Goal: Check status: Check status

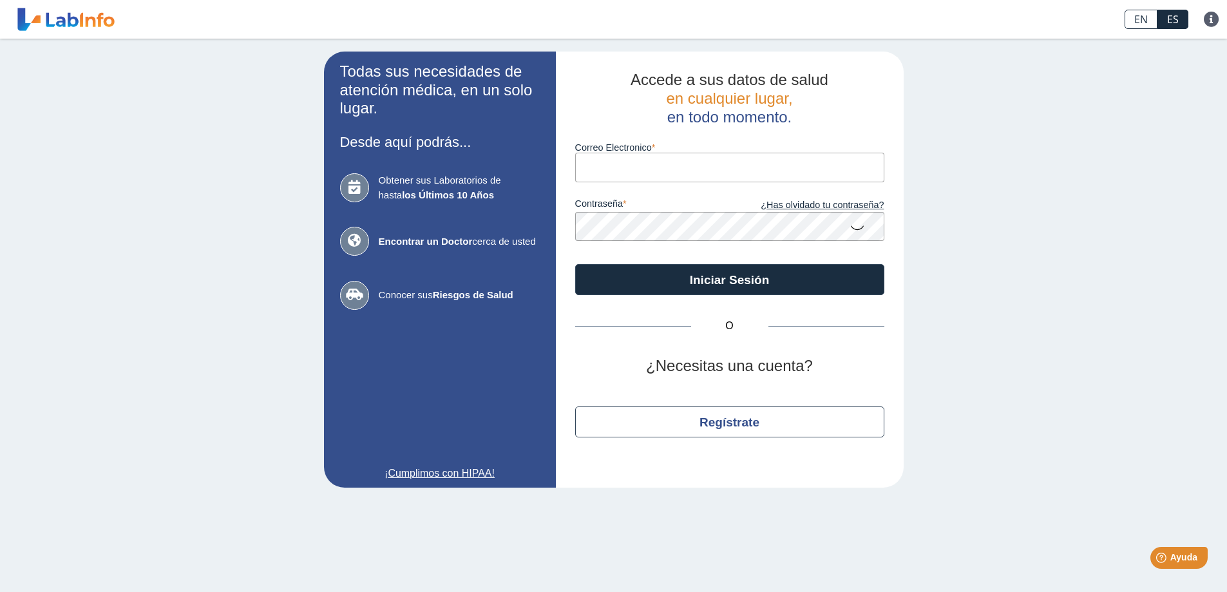
click at [588, 169] on input "Correo Electronico" at bounding box center [729, 167] width 309 height 29
type input "[EMAIL_ADDRESS][DOMAIN_NAME]"
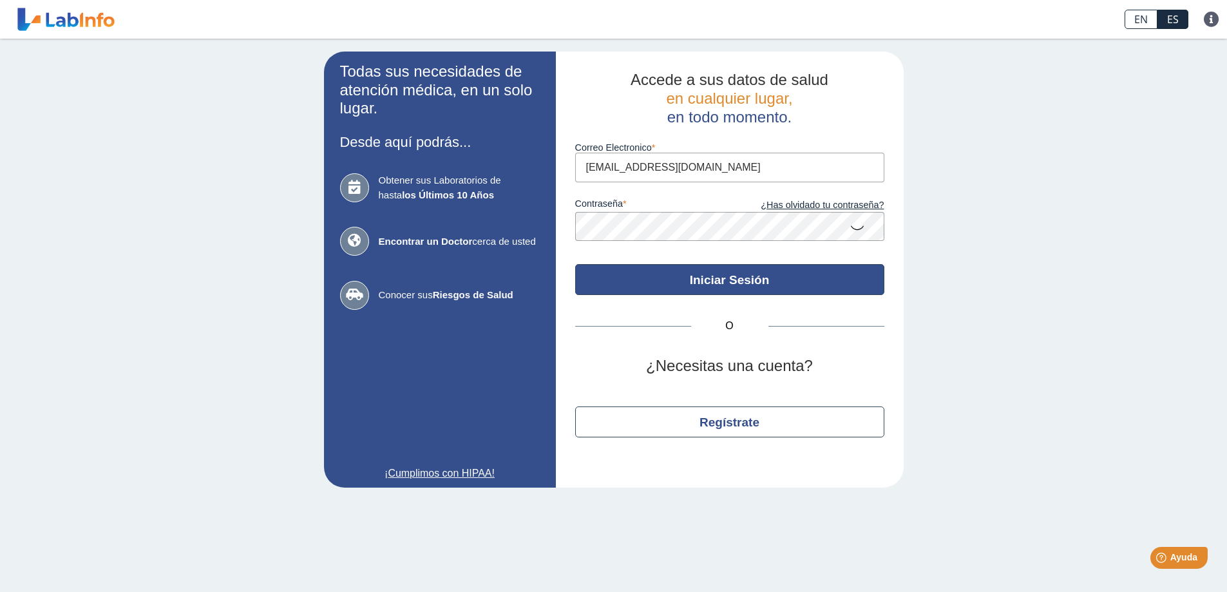
click at [739, 281] on button "Iniciar Sesión" at bounding box center [729, 279] width 309 height 31
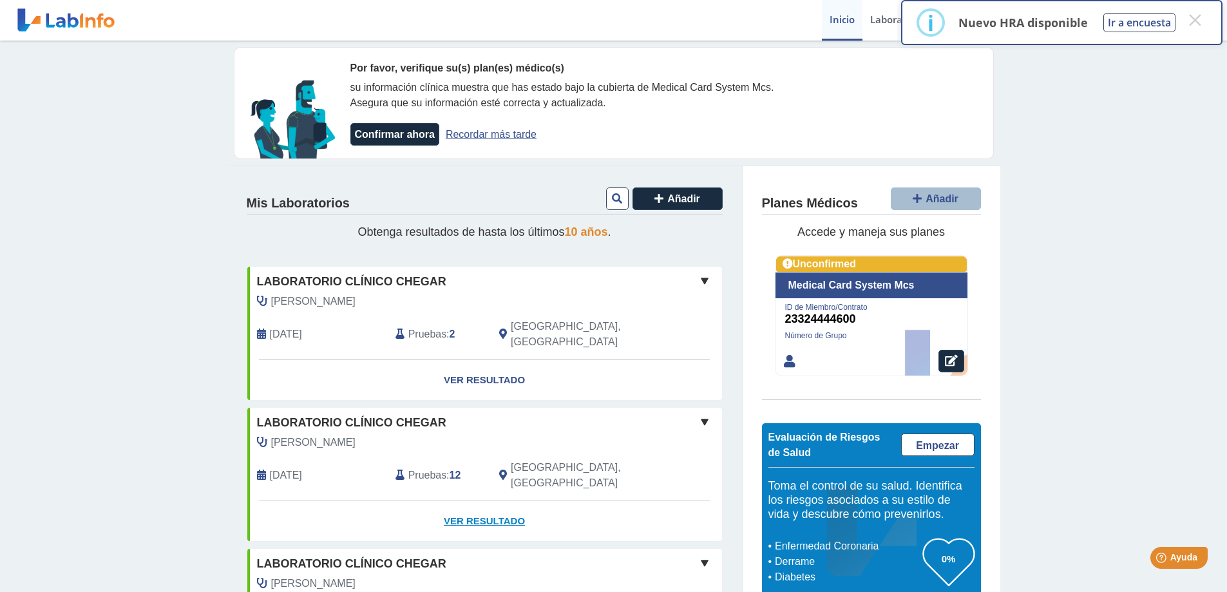
click at [482, 501] on link "Ver Resultado" at bounding box center [484, 521] width 475 height 41
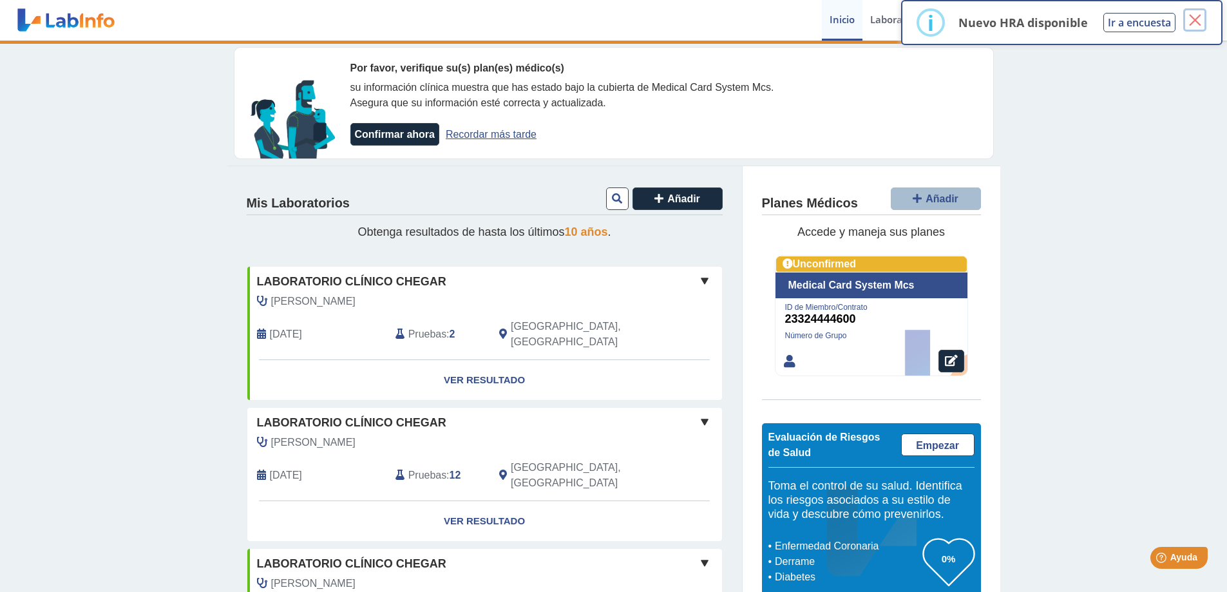
click at [1191, 19] on button "×" at bounding box center [1194, 19] width 23 height 23
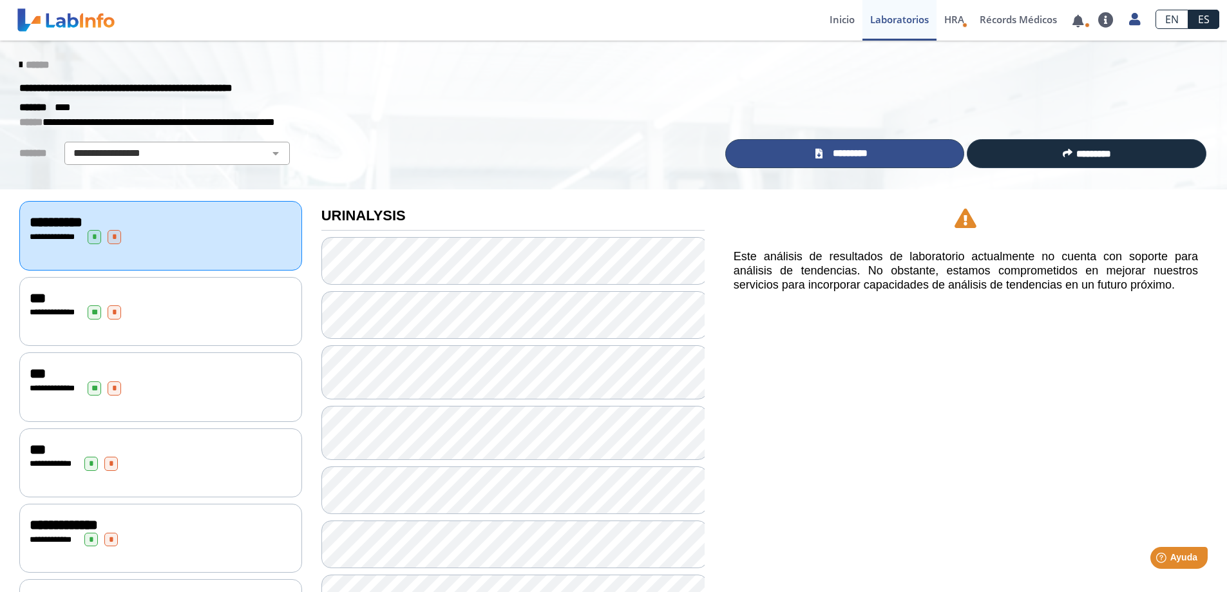
click at [847, 154] on span "*********" at bounding box center [849, 153] width 47 height 15
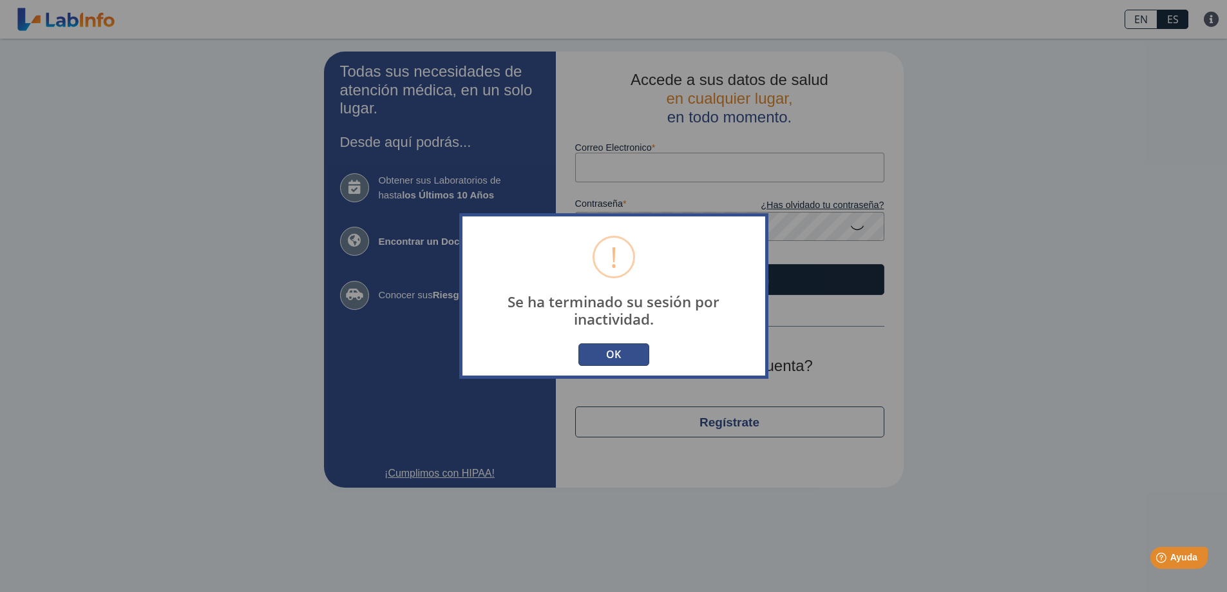
click at [618, 356] on button "OK" at bounding box center [613, 354] width 71 height 23
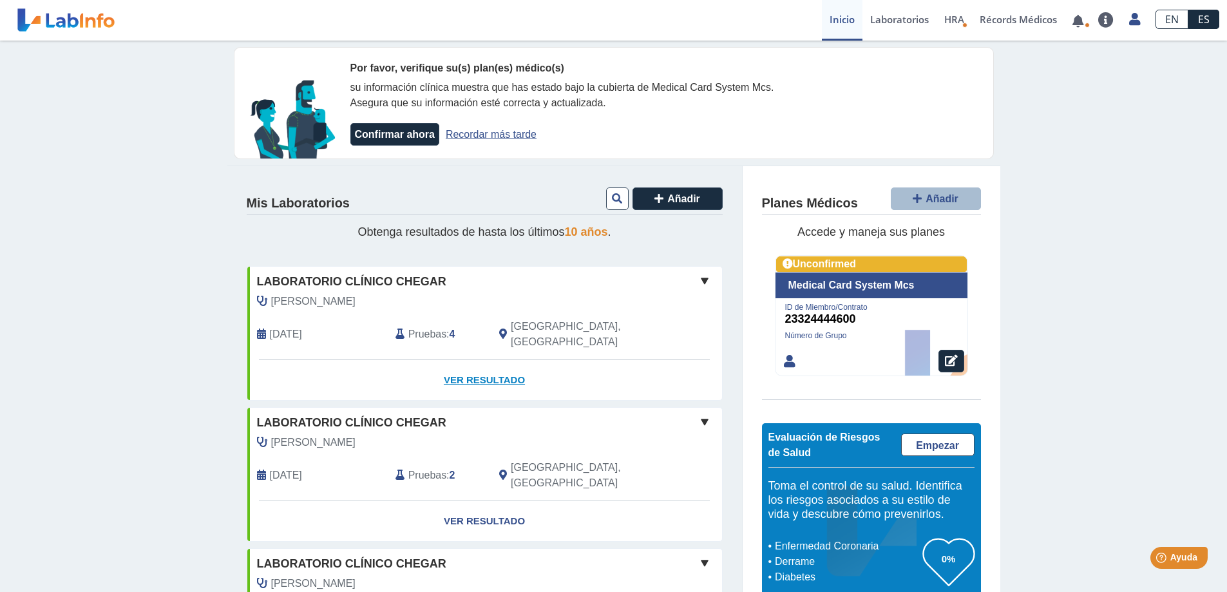
click at [481, 363] on link "Ver Resultado" at bounding box center [484, 380] width 475 height 41
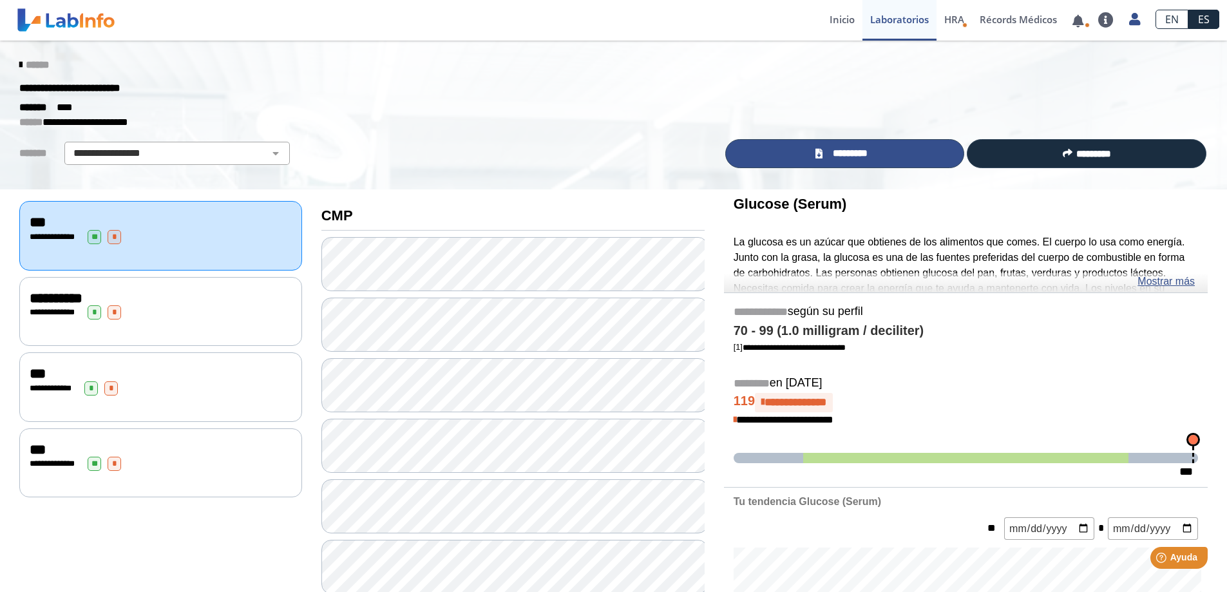
click at [844, 152] on span "*********" at bounding box center [849, 153] width 47 height 15
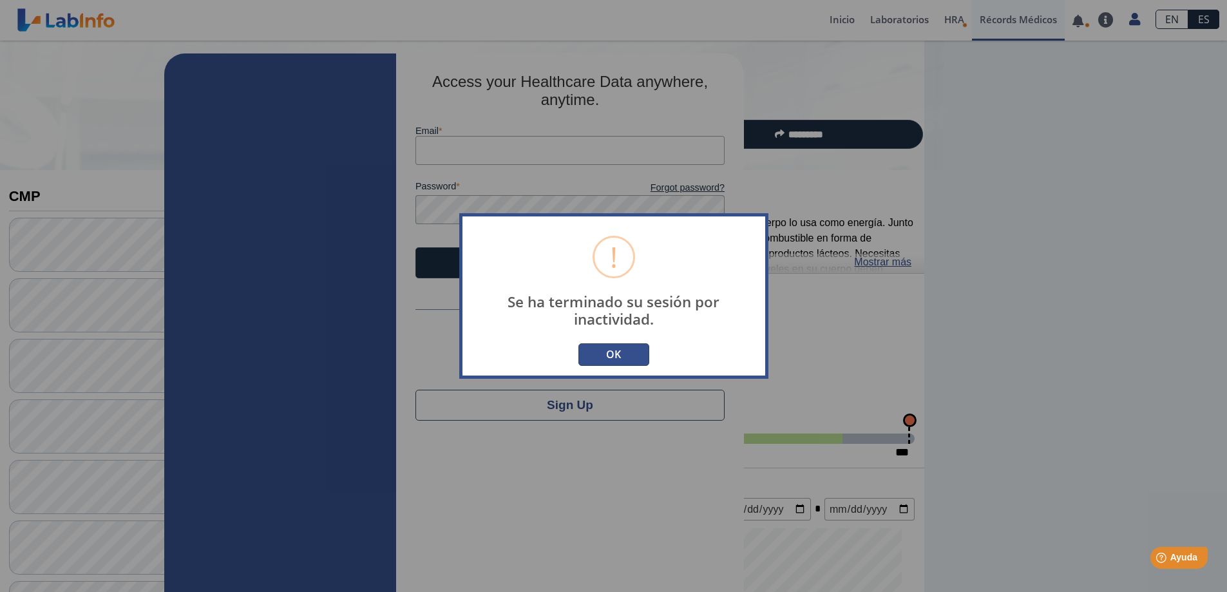
type input "[EMAIL_ADDRESS][DOMAIN_NAME]"
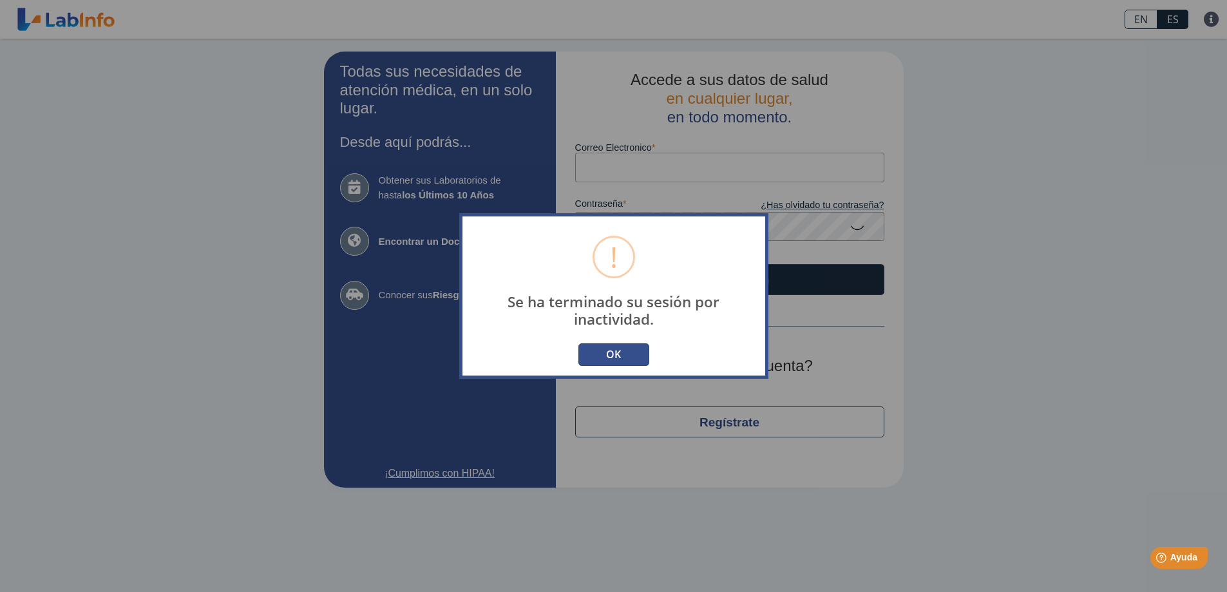
click at [614, 352] on button "OK" at bounding box center [613, 354] width 71 height 23
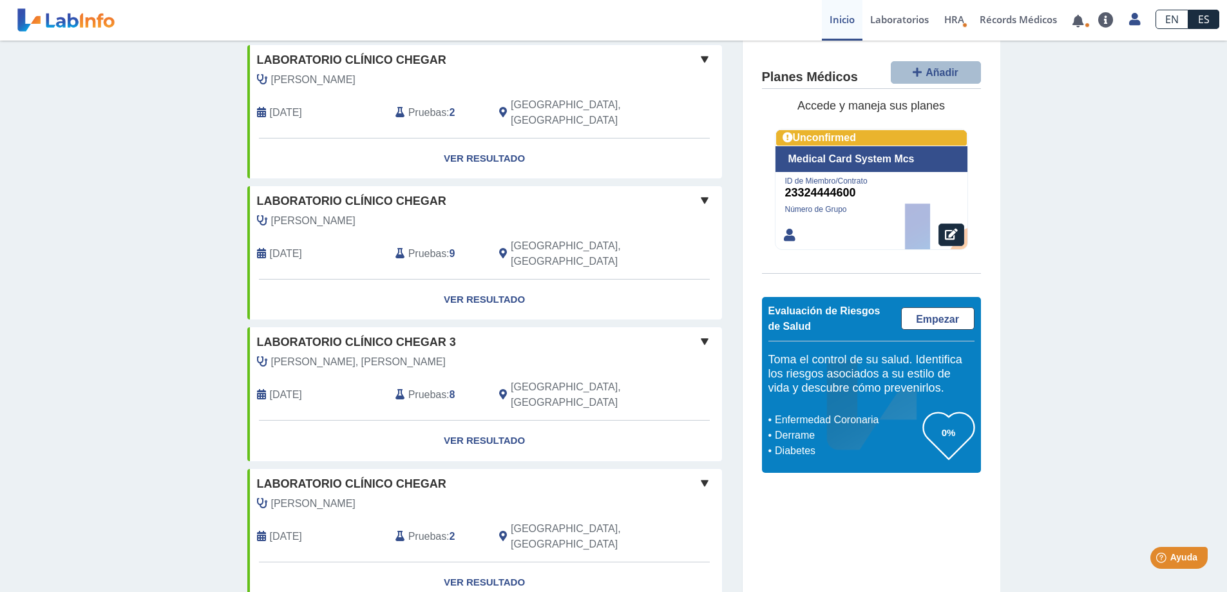
scroll to position [258, 0]
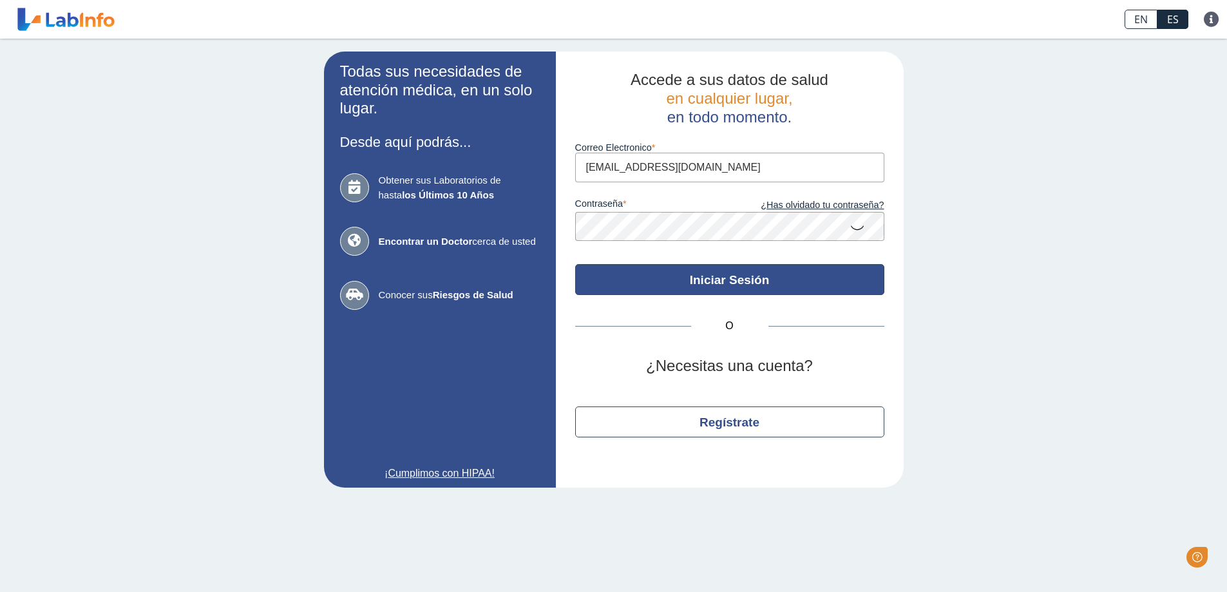
type input "[EMAIL_ADDRESS][DOMAIN_NAME]"
click at [724, 279] on button "Iniciar Sesión" at bounding box center [729, 279] width 309 height 31
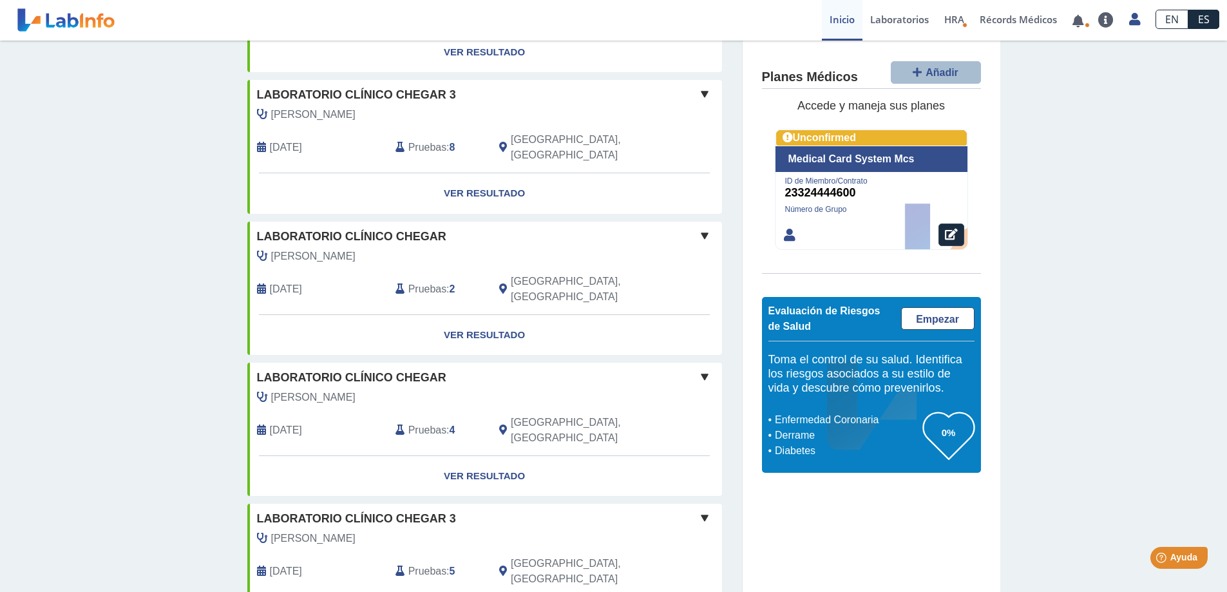
scroll to position [515, 0]
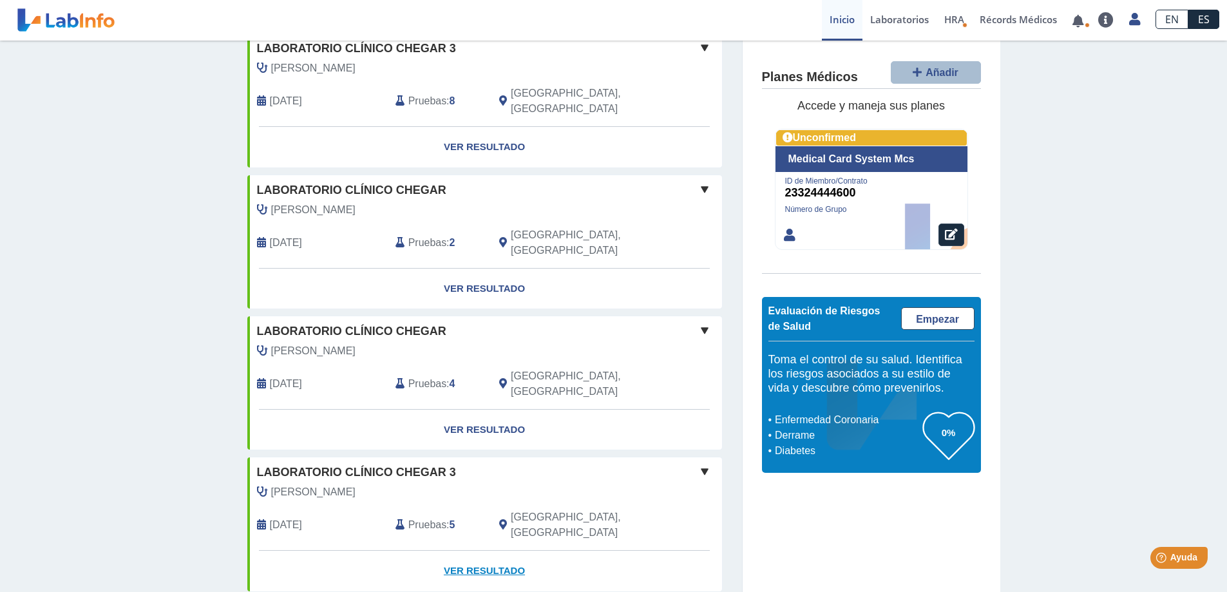
click at [466, 551] on link "Ver Resultado" at bounding box center [484, 571] width 475 height 41
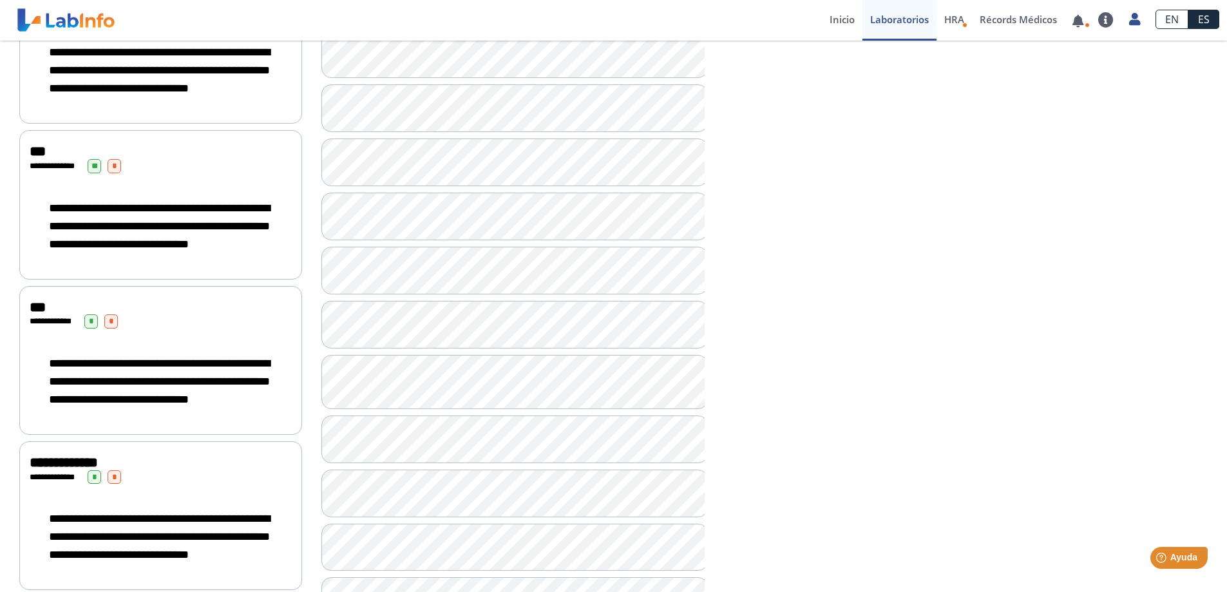
scroll to position [386, 0]
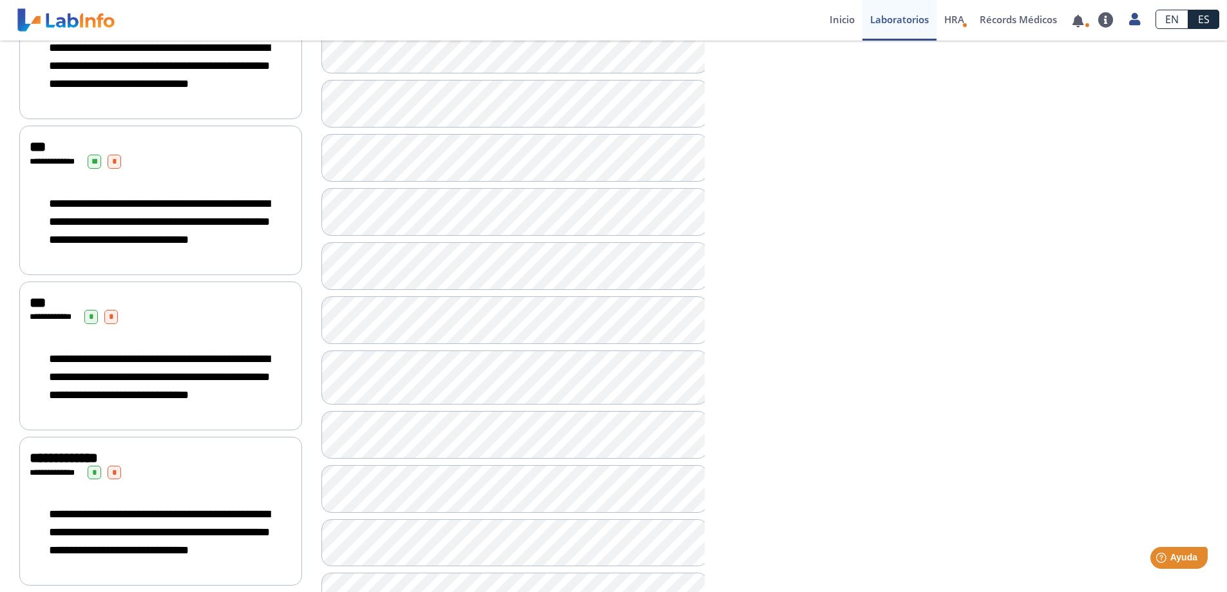
click at [137, 366] on div "**********" at bounding box center [160, 355] width 283 height 149
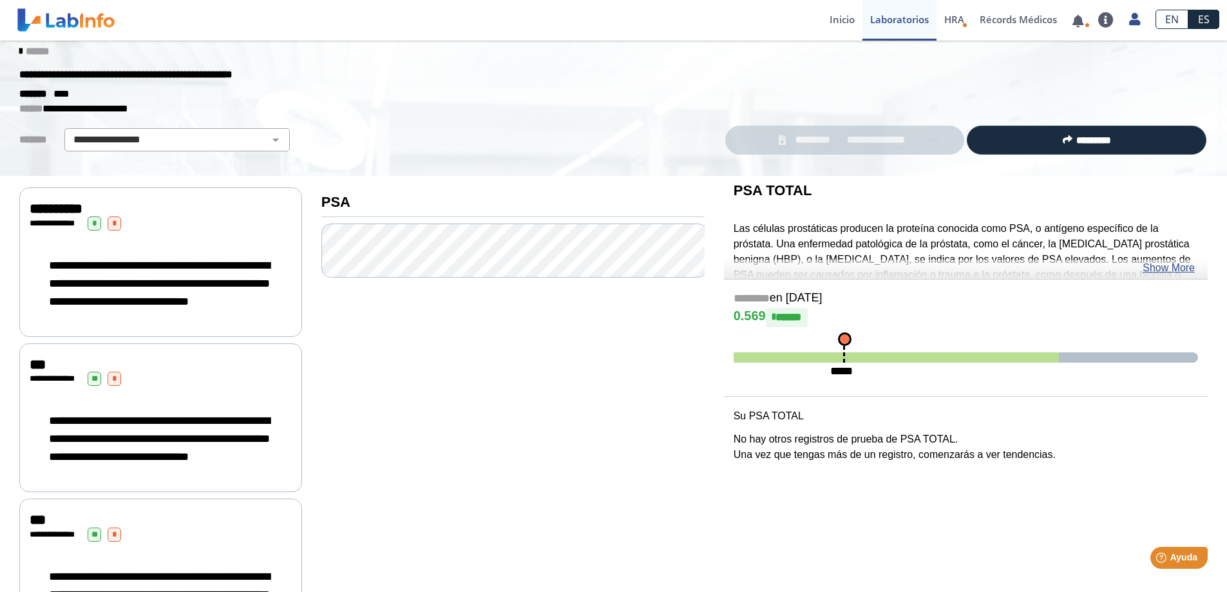
scroll to position [8, 0]
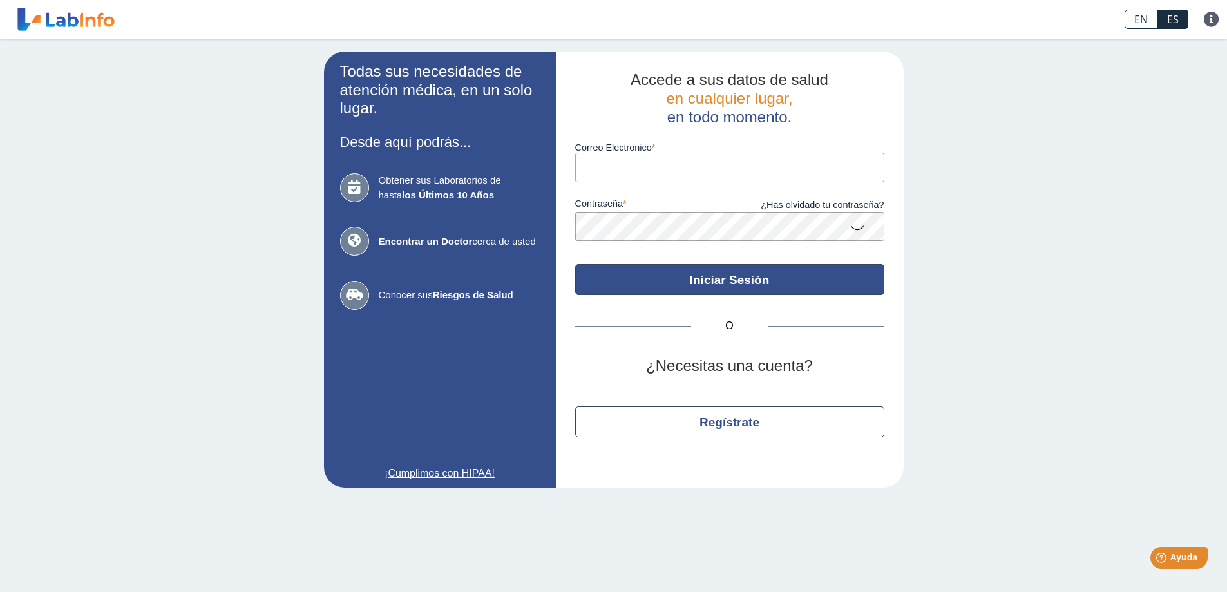
type input "angelmillan1965@gmail.com"
click at [722, 286] on button "Iniciar Sesión" at bounding box center [729, 279] width 309 height 31
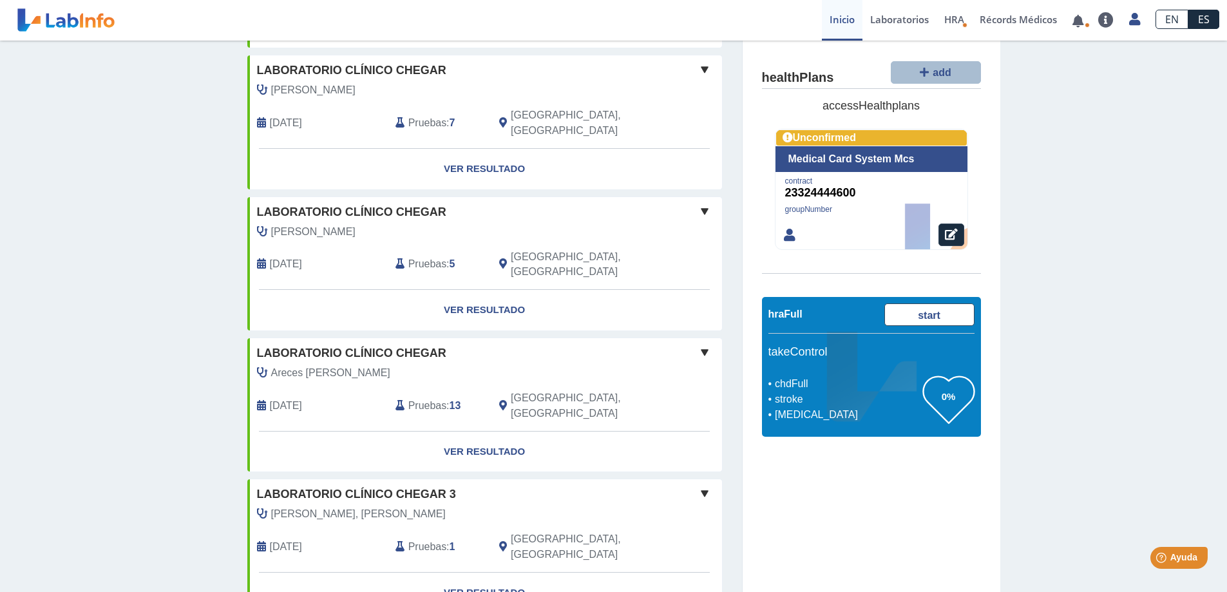
scroll to position [644, 0]
